Goal: Transaction & Acquisition: Purchase product/service

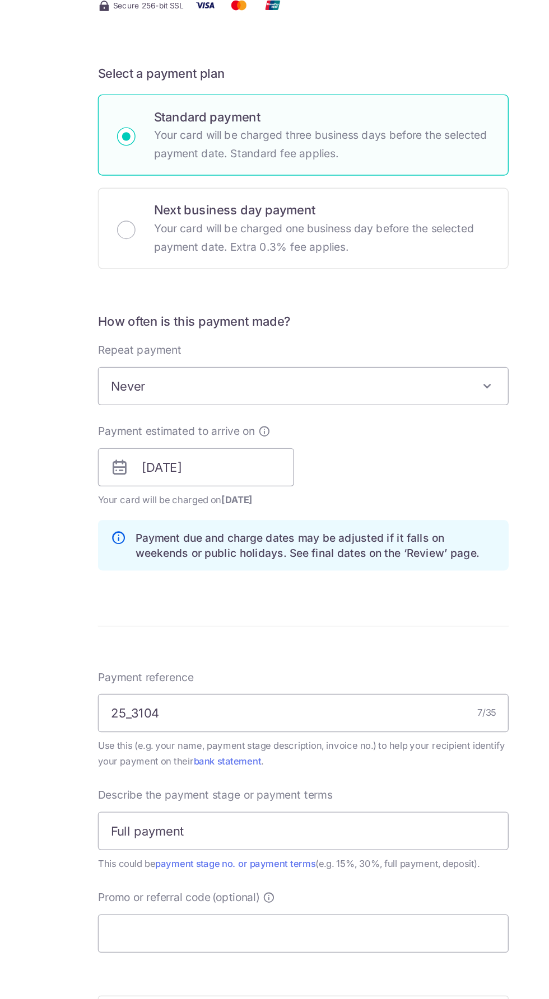
scroll to position [122, 0]
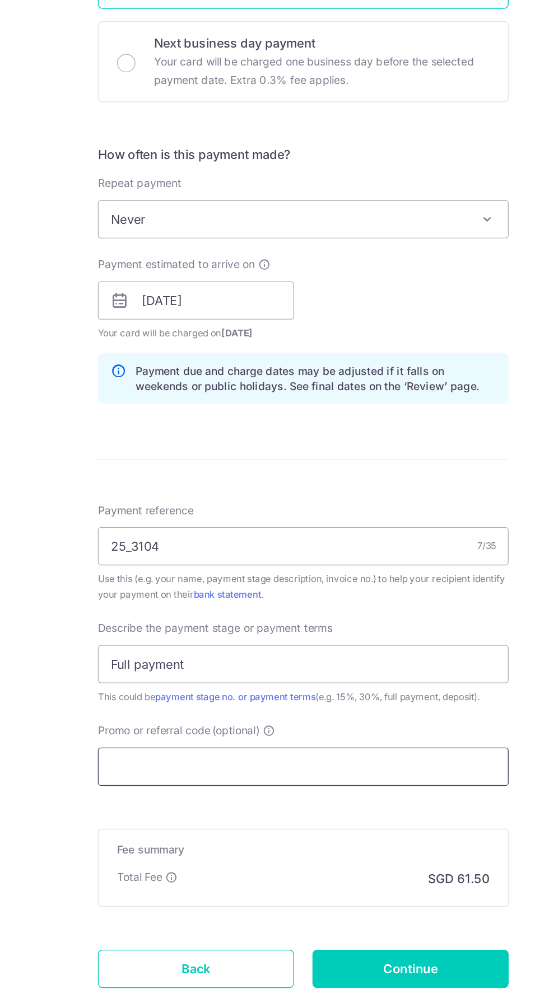
click at [295, 827] on input "Promo or referral code (optional)" at bounding box center [274, 830] width 300 height 28
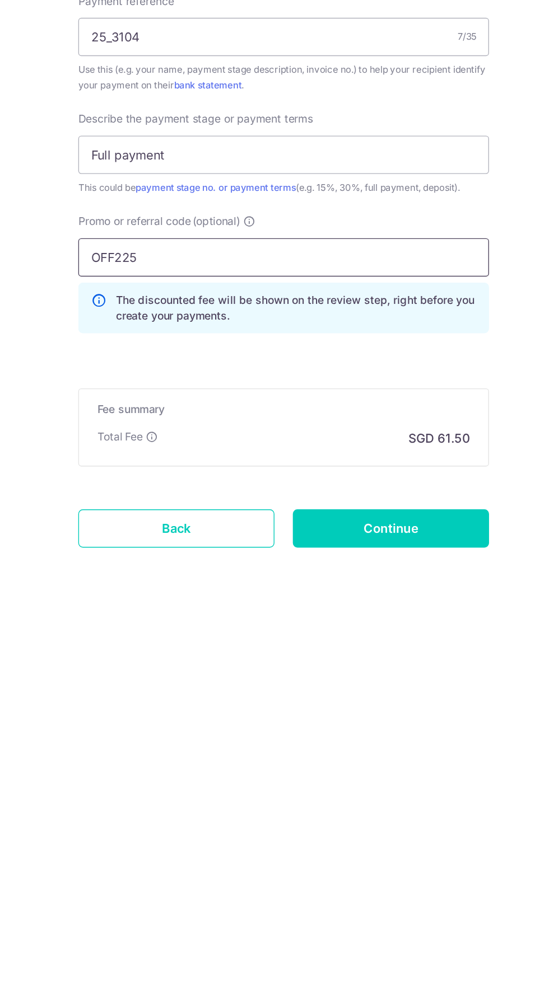
scroll to position [0, 0]
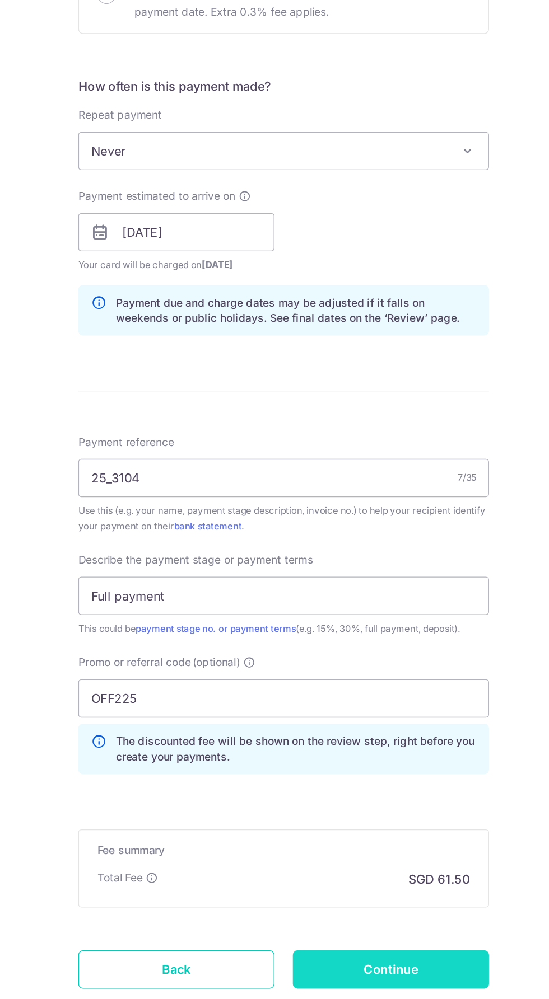
type input "OFF225"
click at [345, 973] on input "Continue" at bounding box center [352, 978] width 143 height 28
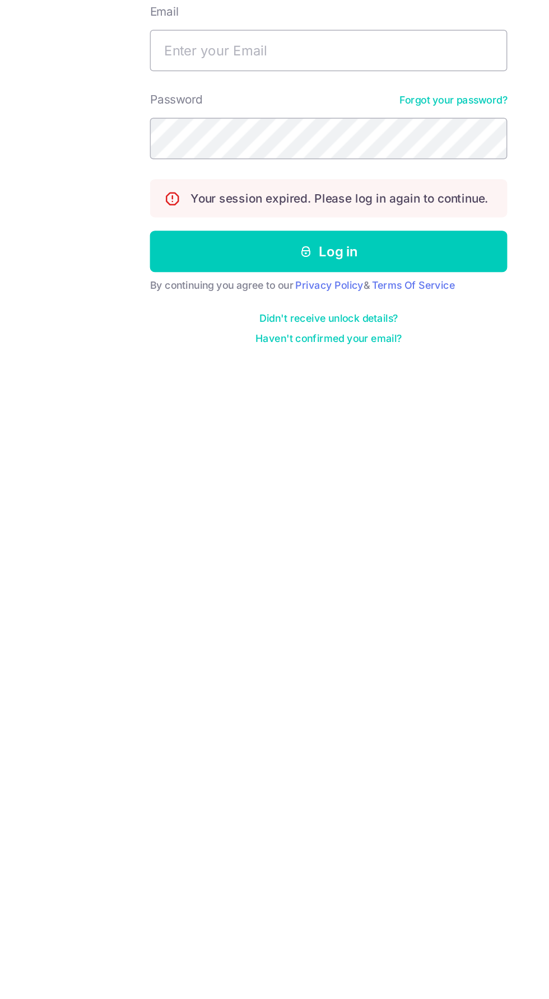
scroll to position [74, 0]
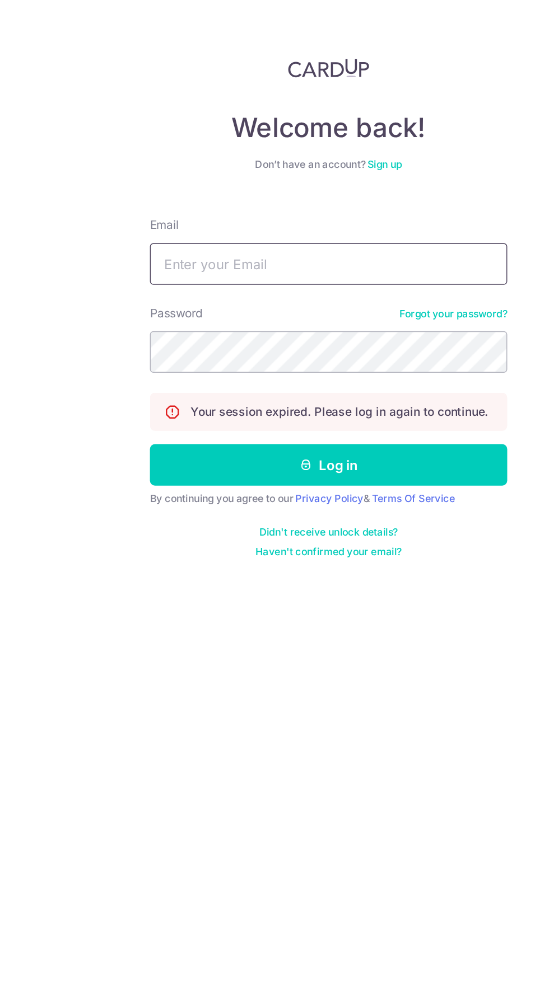
click at [185, 164] on input "Email" at bounding box center [274, 178] width 241 height 28
type input "[EMAIL_ADDRESS][DOMAIN_NAME]"
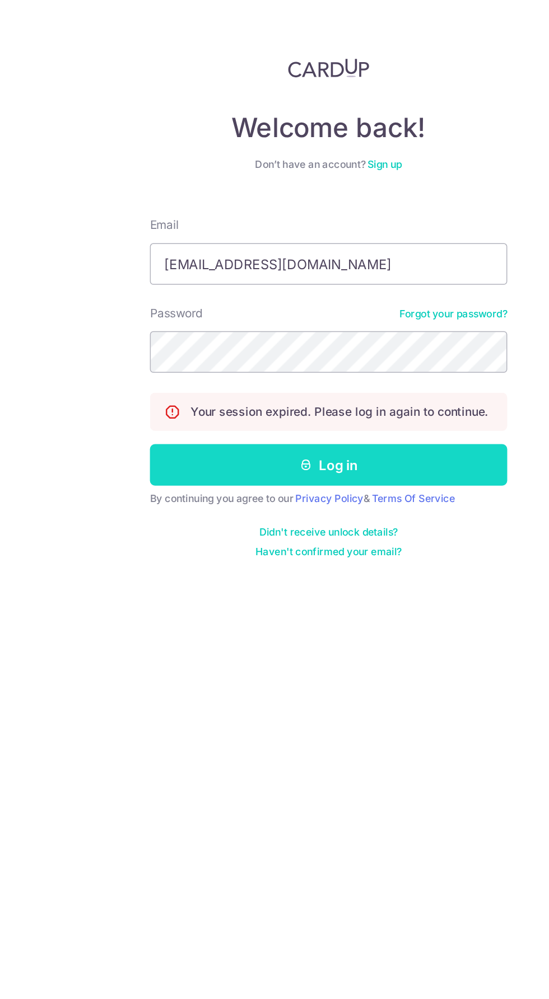
click at [186, 299] on button "Log in" at bounding box center [274, 313] width 241 height 28
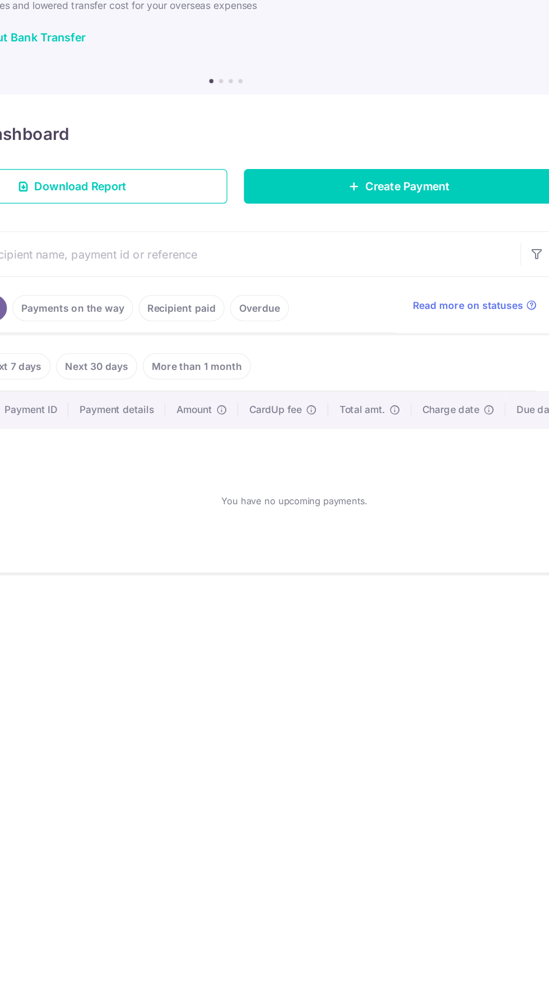
scroll to position [0, 106]
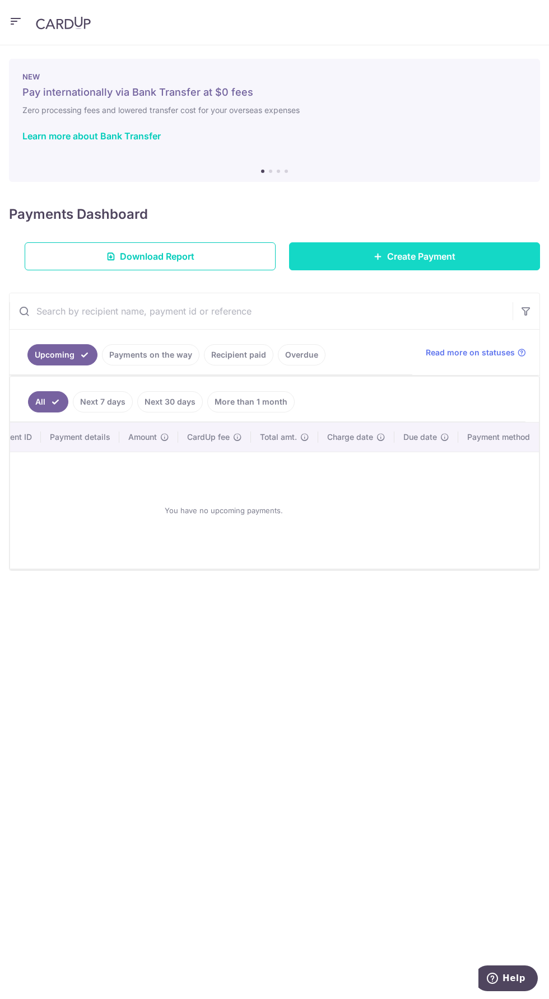
click at [443, 261] on span "Create Payment" at bounding box center [421, 256] width 68 height 13
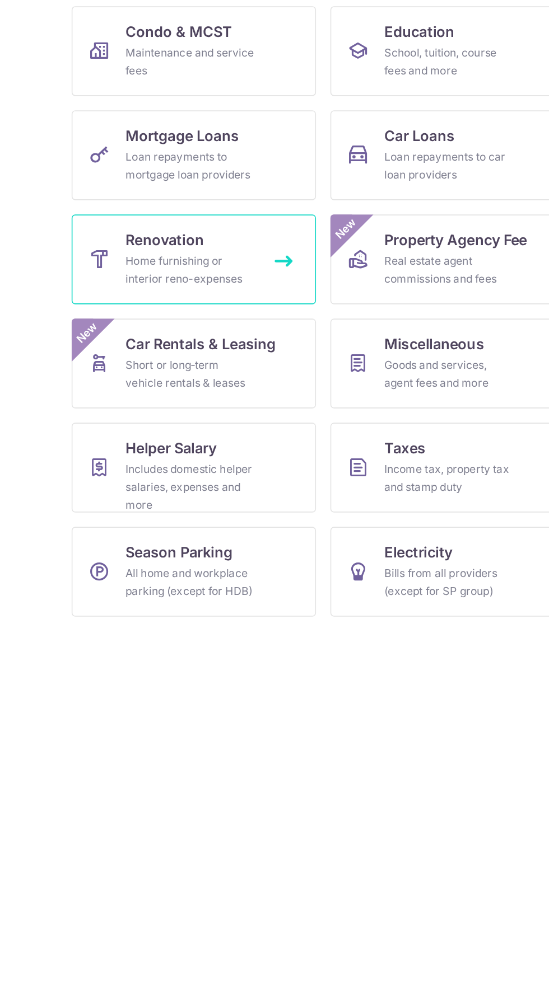
click at [168, 399] on div "Home furnishing or interior reno-expenses" at bounding box center [187, 406] width 81 height 22
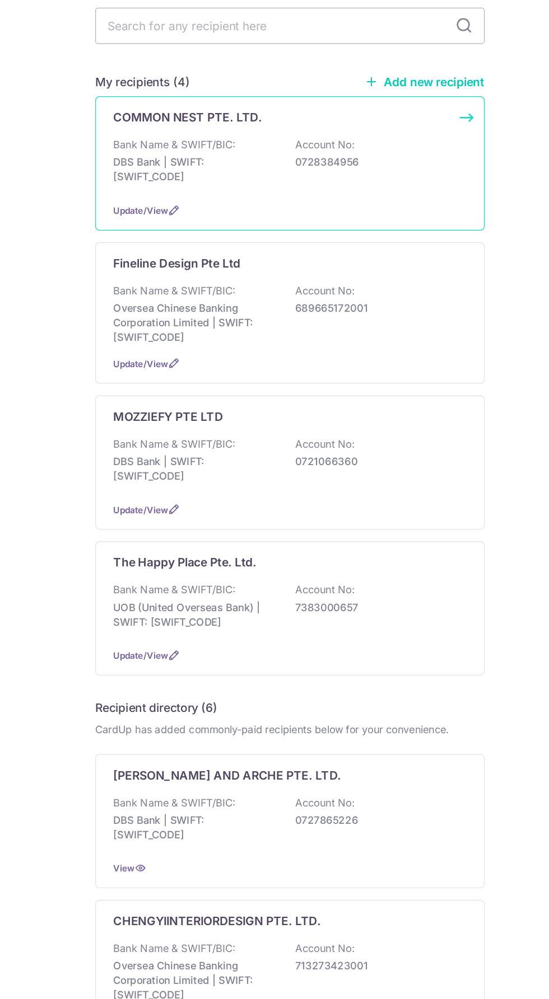
click at [154, 223] on p "Bank Name & SWIFT/BIC:" at bounding box center [185, 220] width 94 height 11
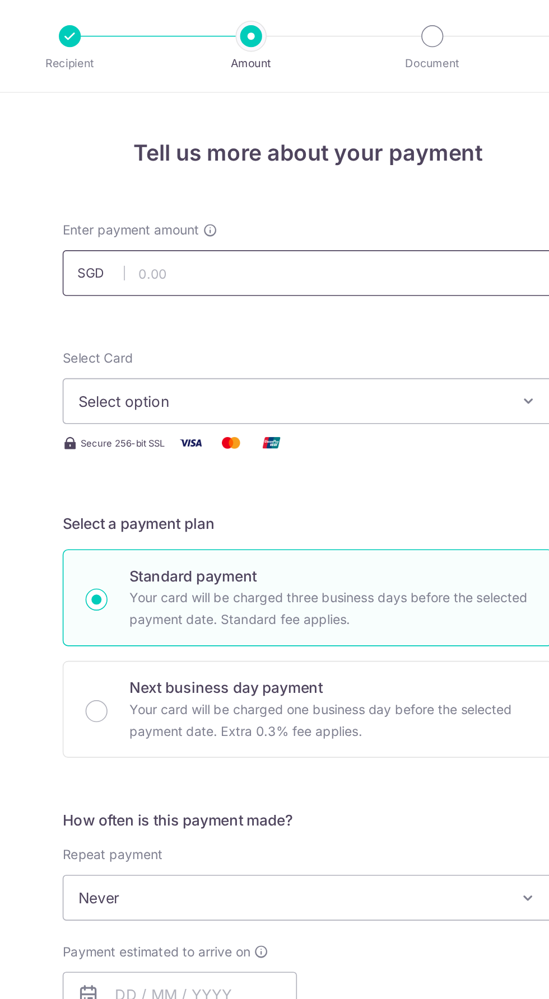
click at [270, 172] on input "text" at bounding box center [274, 169] width 300 height 28
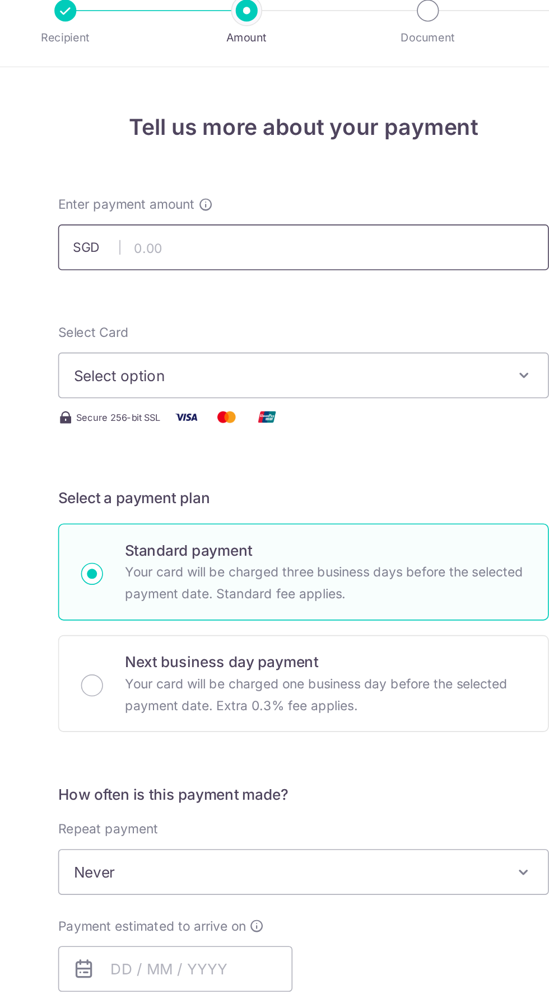
click at [242, 172] on input "text" at bounding box center [274, 169] width 300 height 28
click at [281, 180] on input "text" at bounding box center [274, 169] width 300 height 28
click at [160, 236] on button "Select option" at bounding box center [274, 247] width 300 height 28
type input "2,365.30"
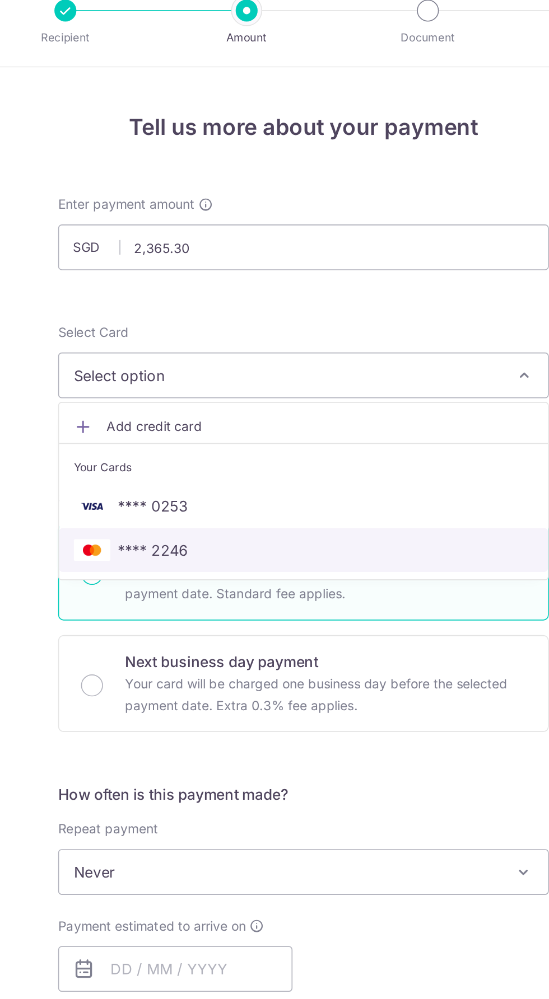
click at [181, 356] on span "**** 2246" at bounding box center [182, 354] width 43 height 13
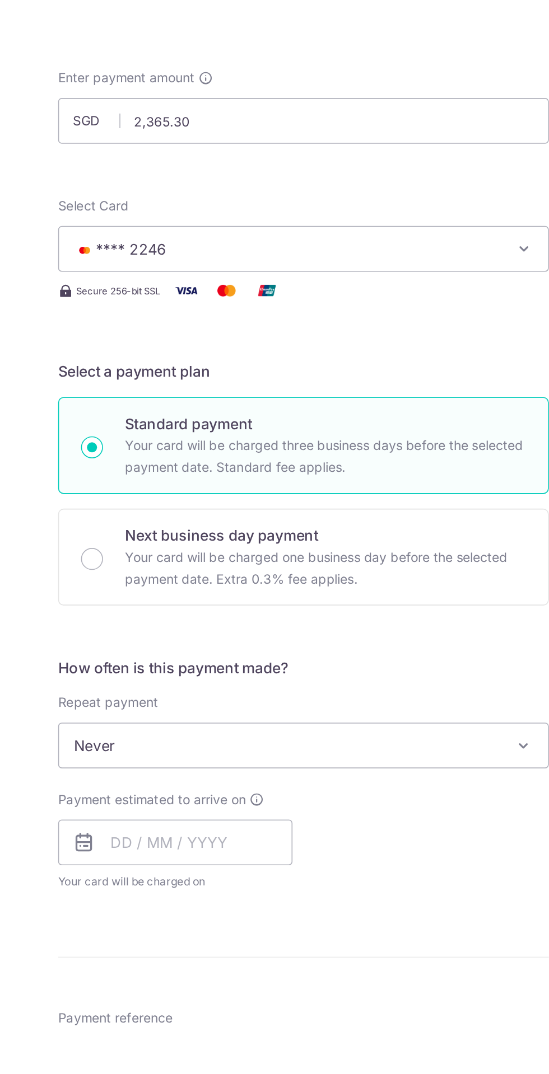
scroll to position [76, 0]
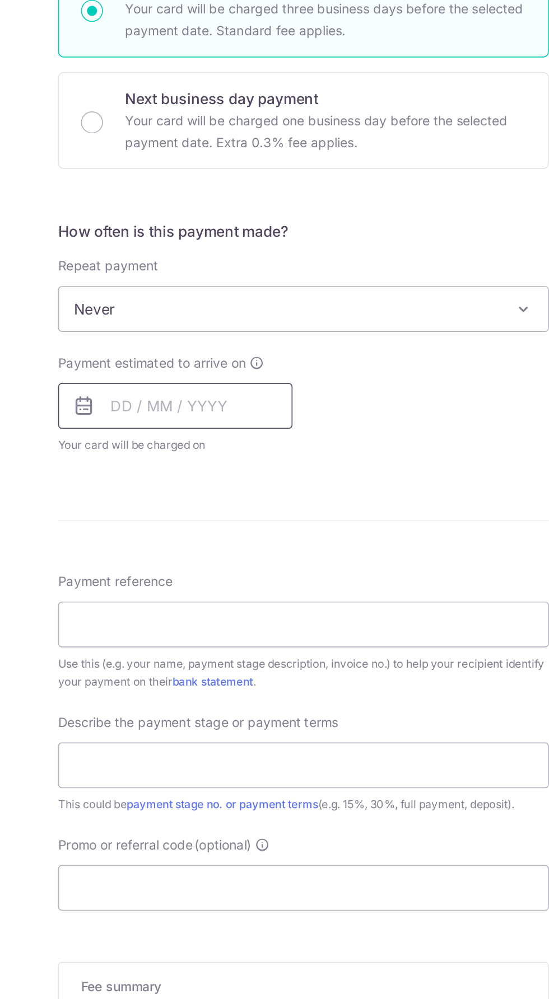
click at [163, 537] on input "text" at bounding box center [195, 535] width 143 height 28
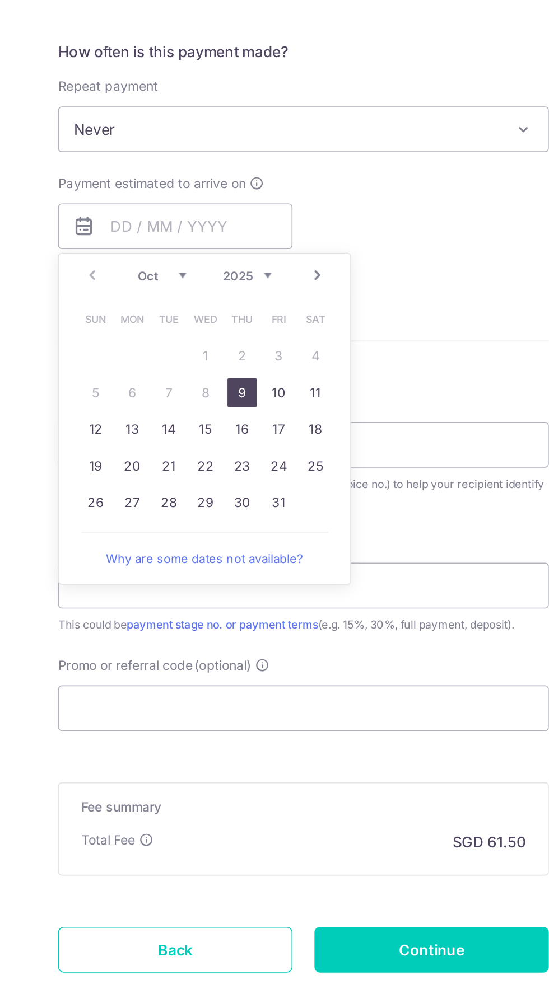
click at [236, 635] on link "9" at bounding box center [237, 637] width 18 height 18
type input "[DATE]"
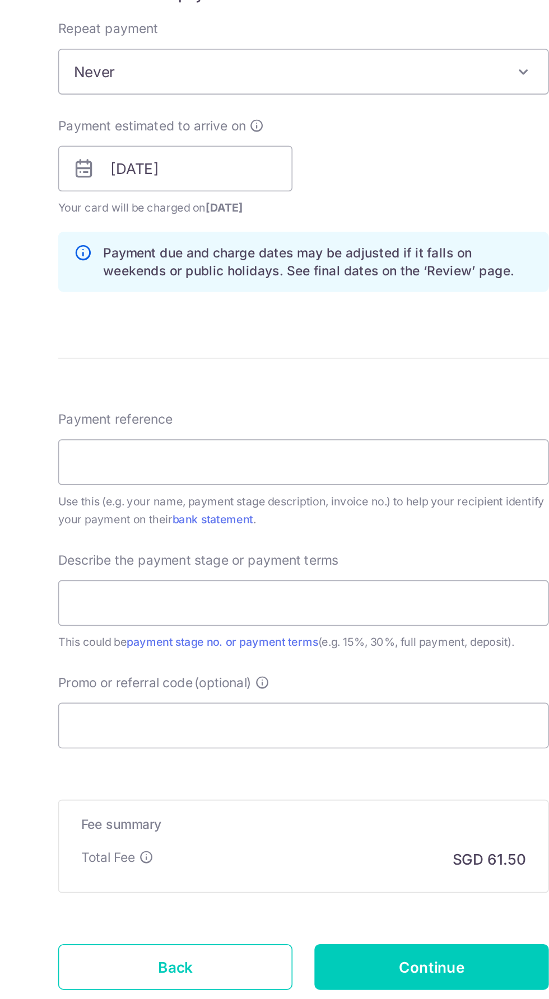
scroll to position [122, 0]
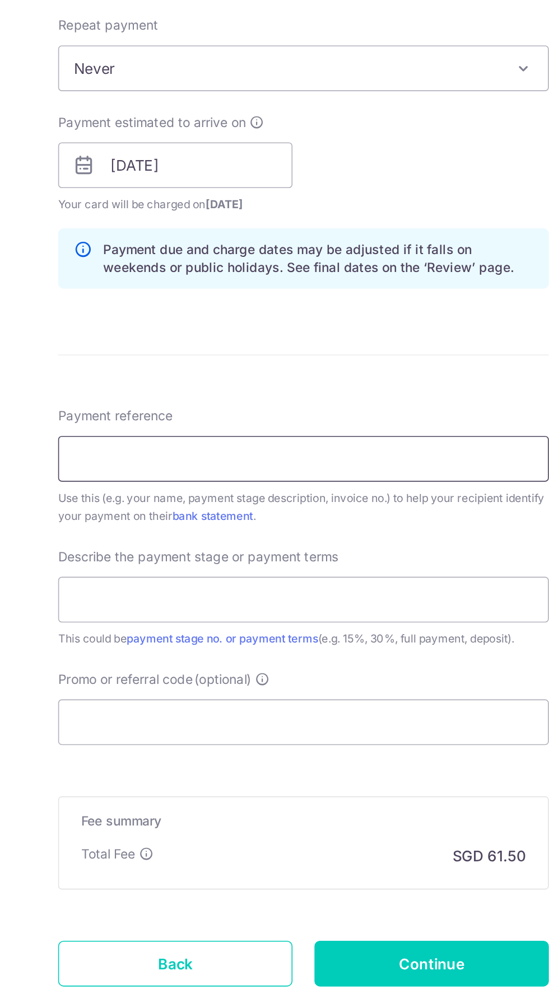
click at [359, 667] on input "Payment reference" at bounding box center [274, 668] width 300 height 28
click at [142, 669] on input "Payment reference" at bounding box center [274, 668] width 300 height 28
click at [264, 664] on input "Payment reference" at bounding box center [274, 668] width 300 height 28
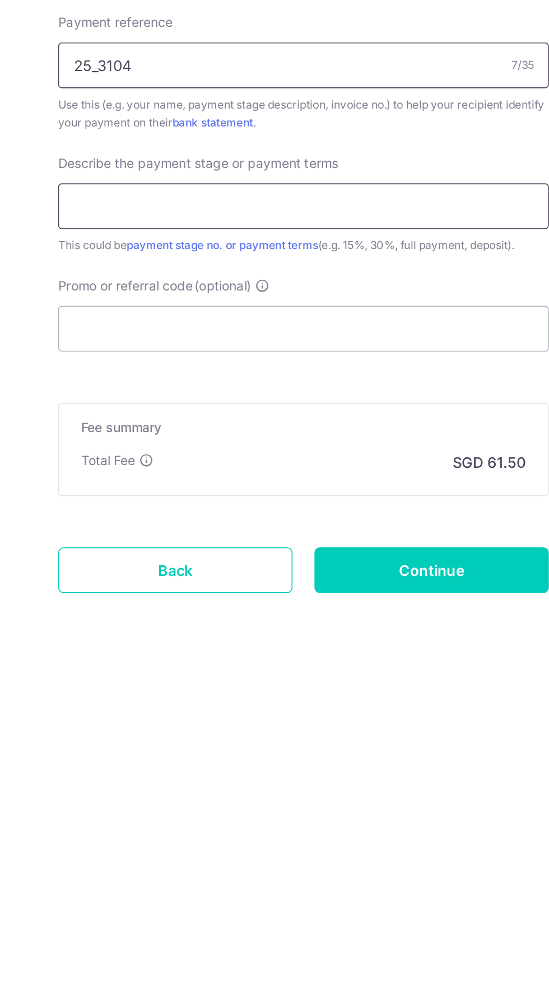
type input "25_3104"
click at [308, 751] on input "text" at bounding box center [274, 755] width 300 height 28
click at [325, 756] on input "text" at bounding box center [274, 755] width 300 height 28
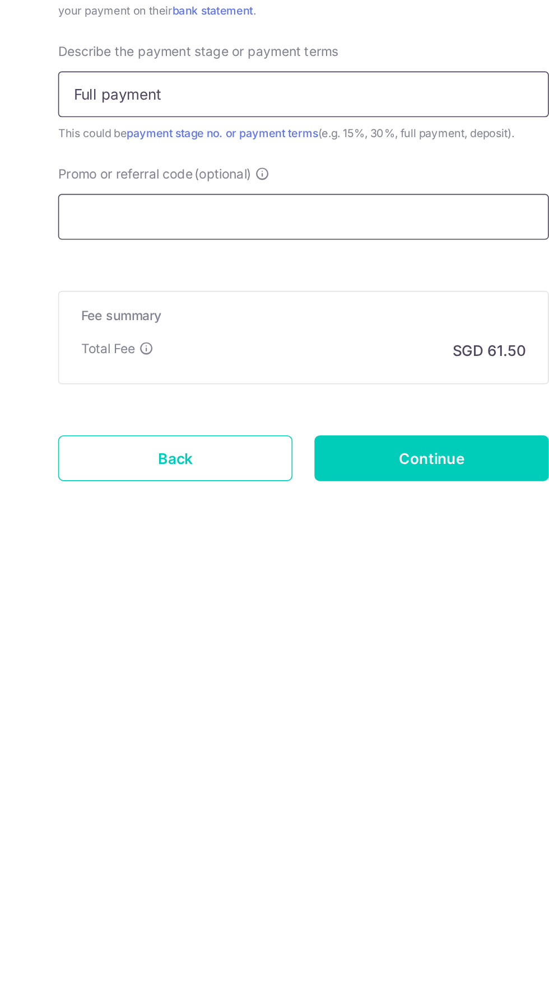
type input "Full payment"
click at [153, 827] on input "Promo or referral code (optional)" at bounding box center [274, 830] width 300 height 28
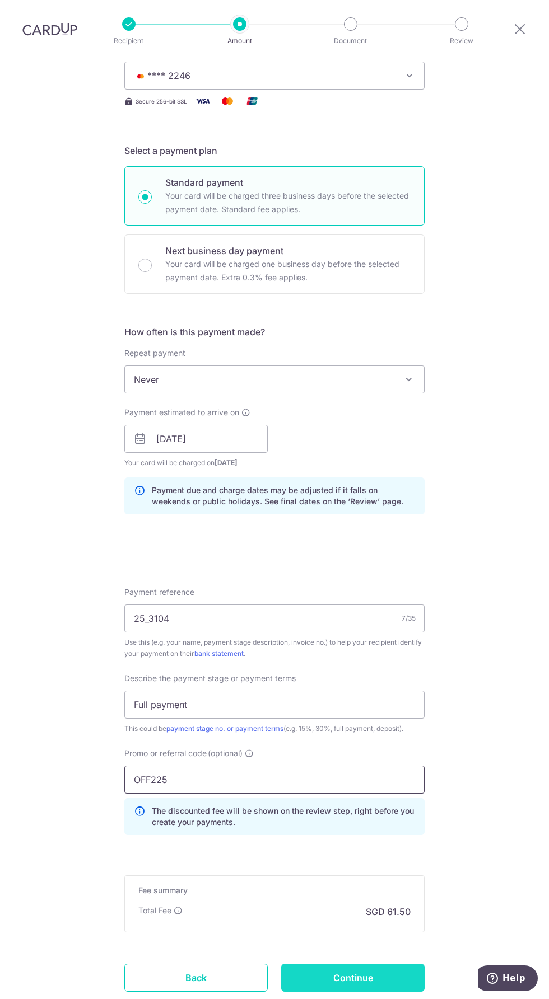
type input "OFF225"
click at [359, 976] on input "Continue" at bounding box center [352, 978] width 143 height 28
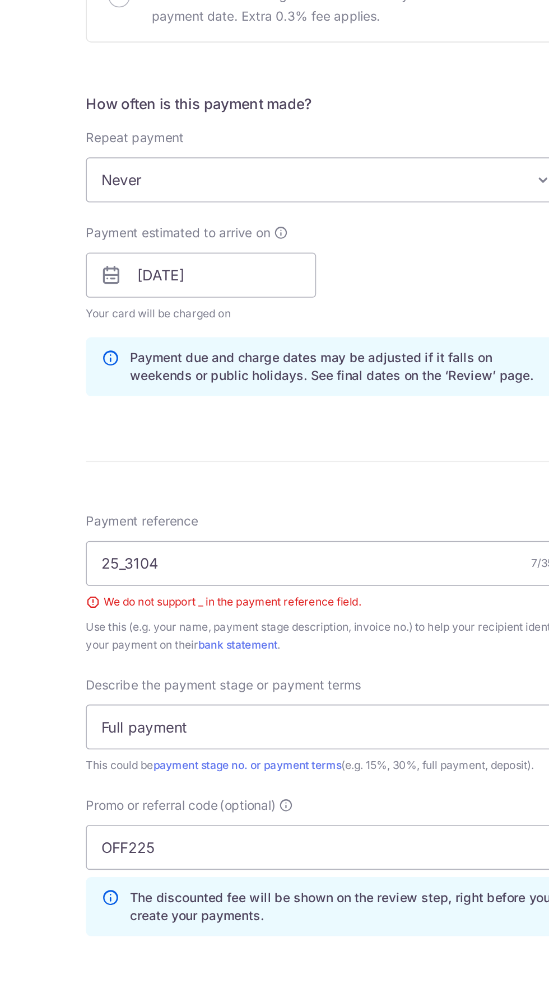
scroll to position [74, 0]
click at [148, 589] on input "25_3104" at bounding box center [274, 603] width 300 height 28
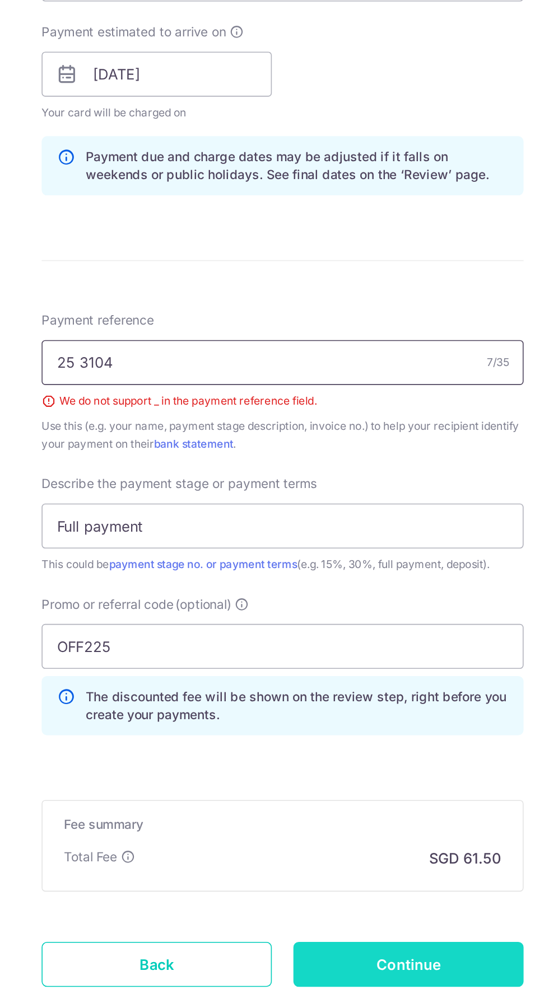
type input "25 3104"
click at [397, 964] on input "Continue" at bounding box center [352, 978] width 143 height 28
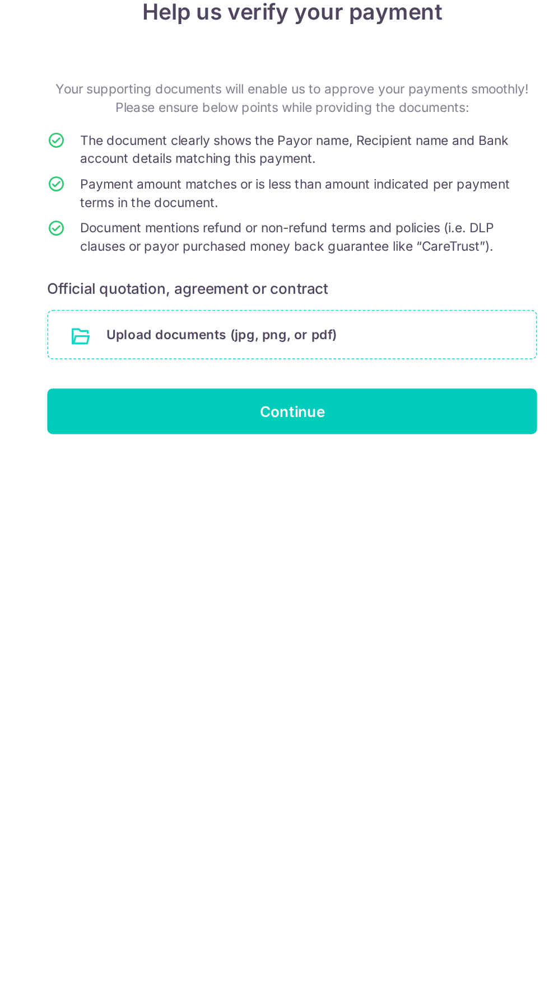
click at [185, 291] on input "file" at bounding box center [274, 293] width 299 height 29
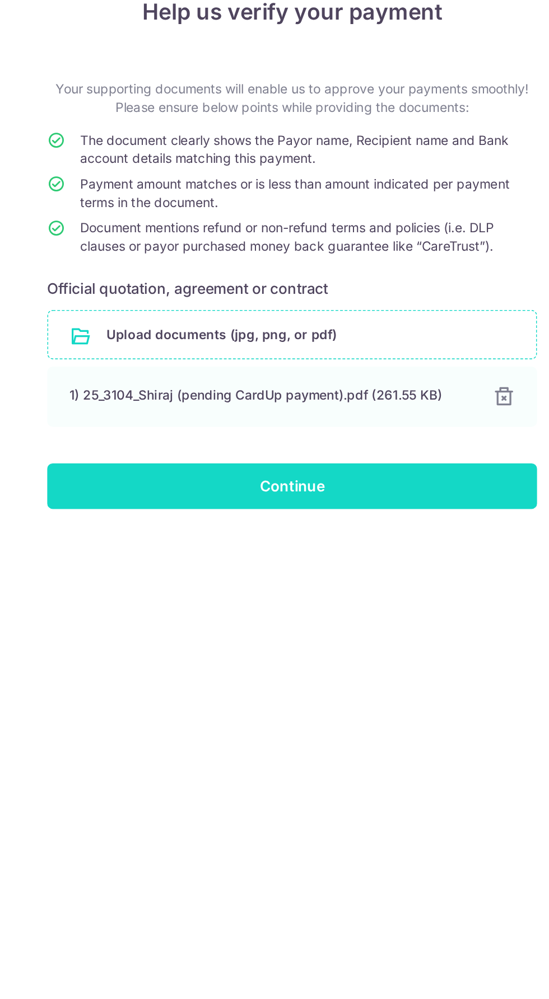
click at [308, 383] on input "Continue" at bounding box center [274, 386] width 300 height 28
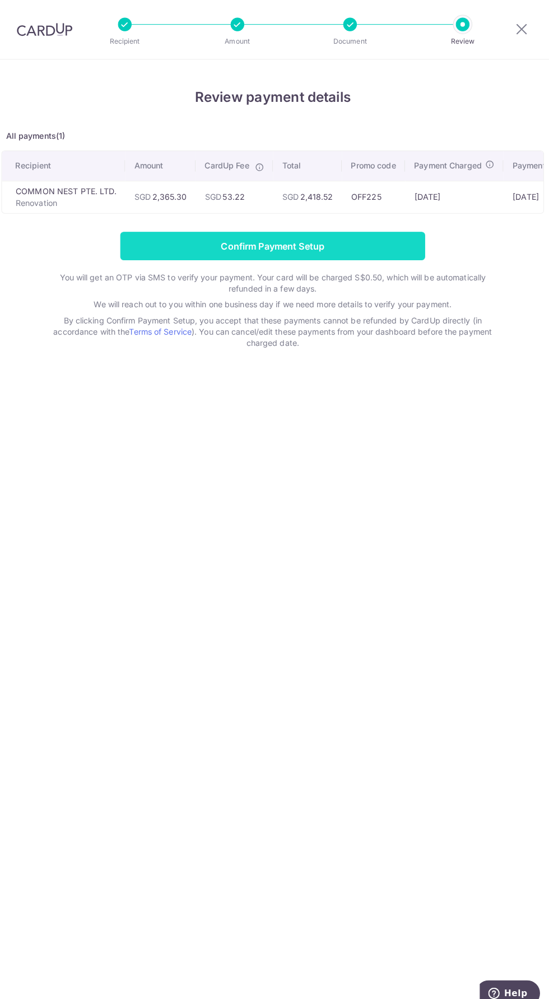
click at [299, 244] on input "Confirm Payment Setup" at bounding box center [274, 242] width 300 height 28
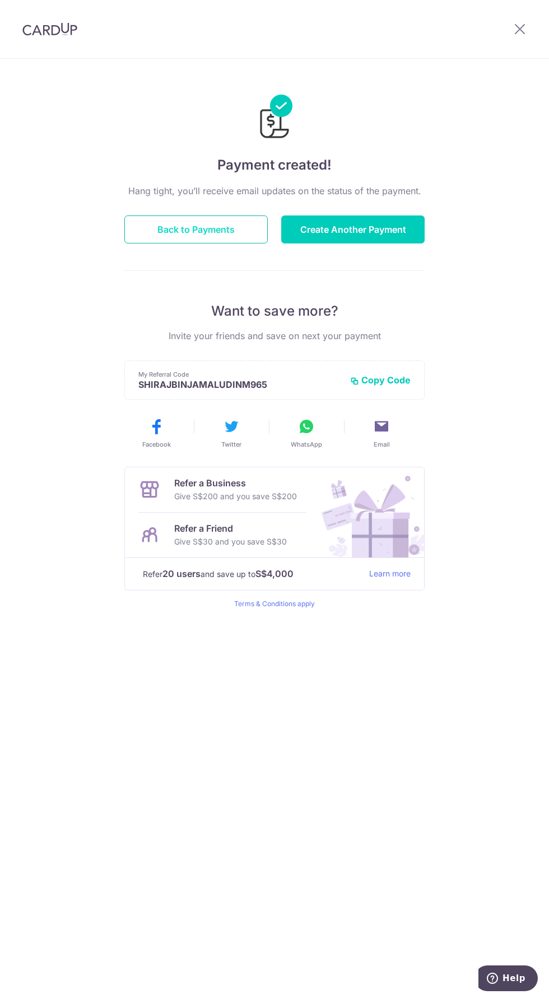
click at [200, 221] on button "Back to Payments" at bounding box center [195, 230] width 143 height 28
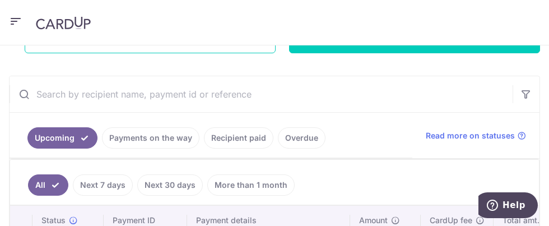
scroll to position [217, 0]
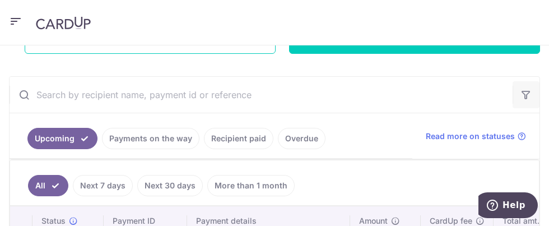
click at [528, 93] on icon "button" at bounding box center [525, 94] width 11 height 11
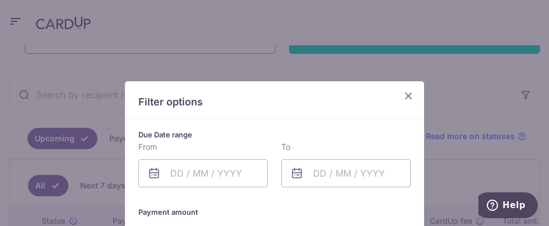
click at [410, 101] on icon "Close" at bounding box center [407, 95] width 13 height 14
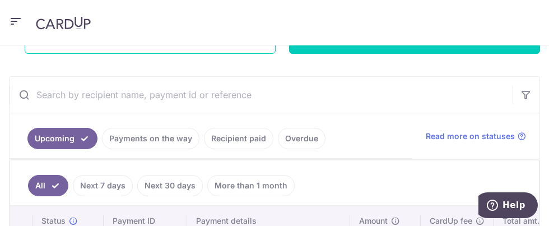
click at [410, 104] on input "text" at bounding box center [261, 95] width 503 height 36
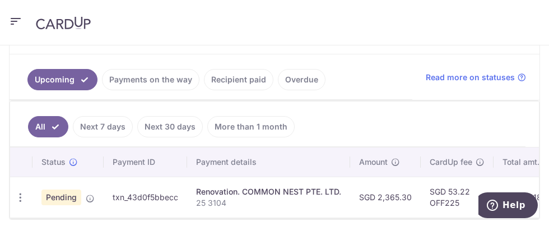
scroll to position [280, 0]
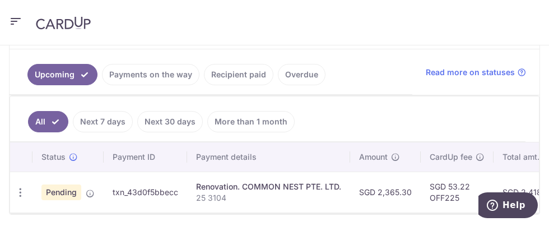
click at [493, 19] on header at bounding box center [274, 22] width 549 height 45
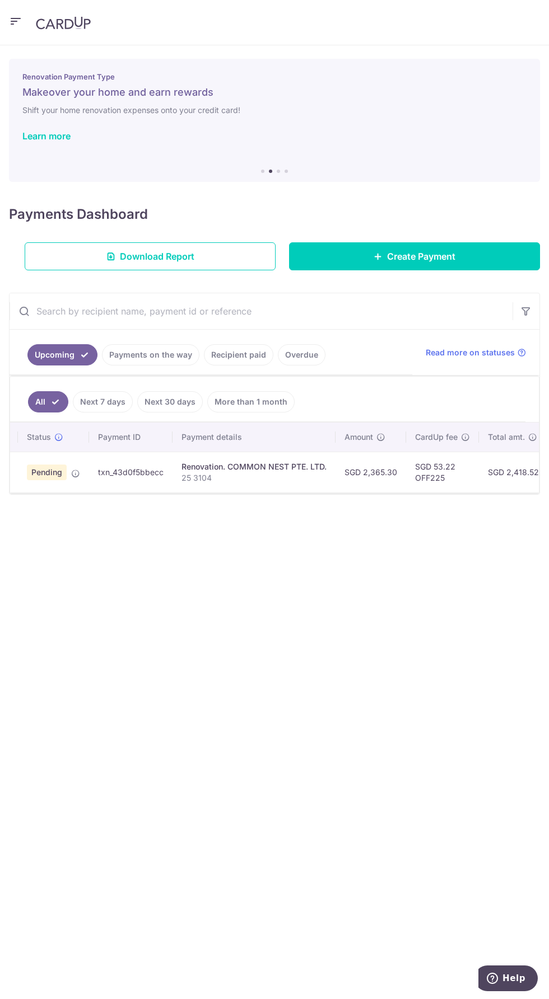
scroll to position [0, 15]
